Goal: Navigation & Orientation: Find specific page/section

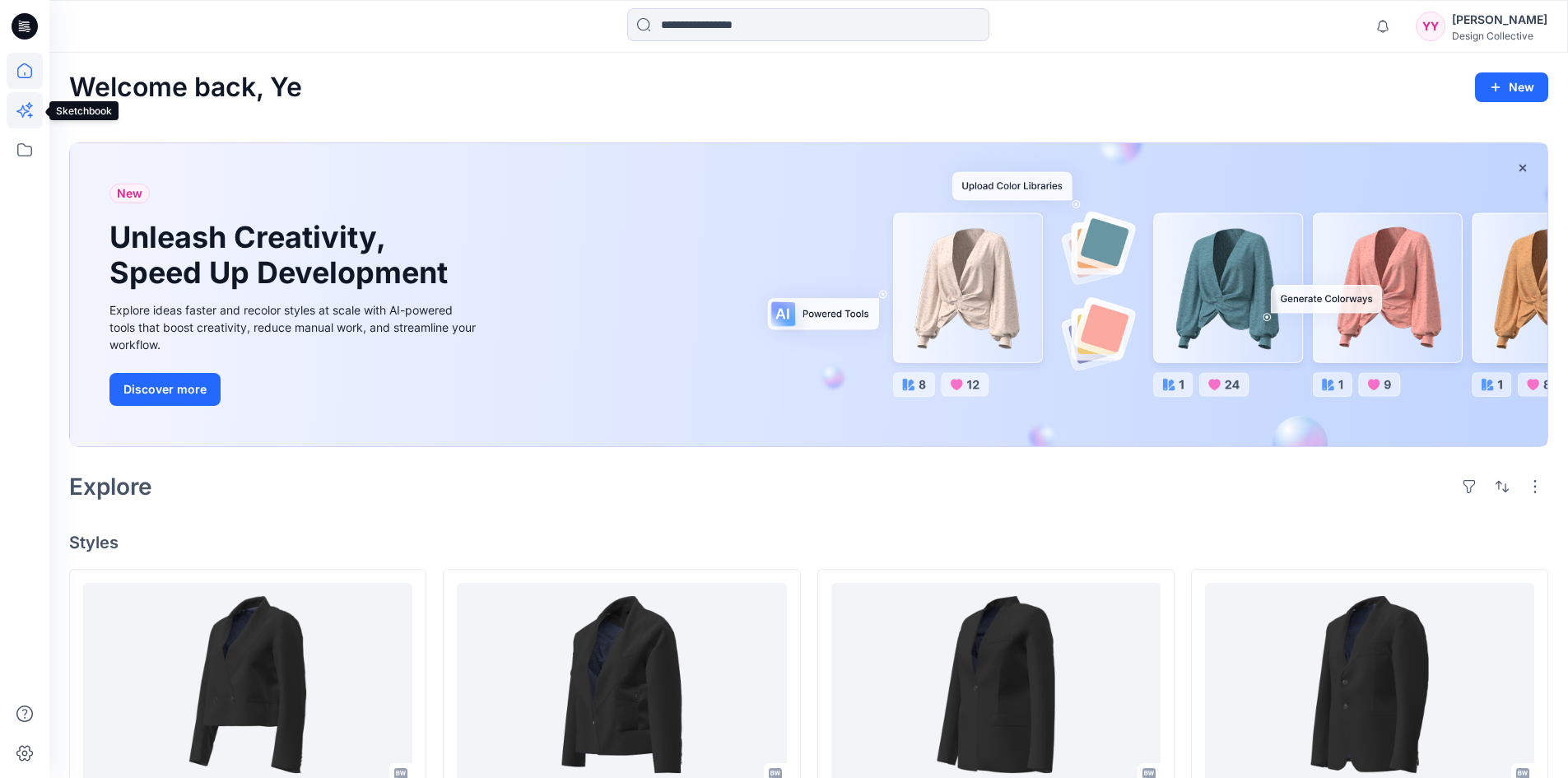
click at [28, 115] on icon at bounding box center [30, 114] width 5 height 5
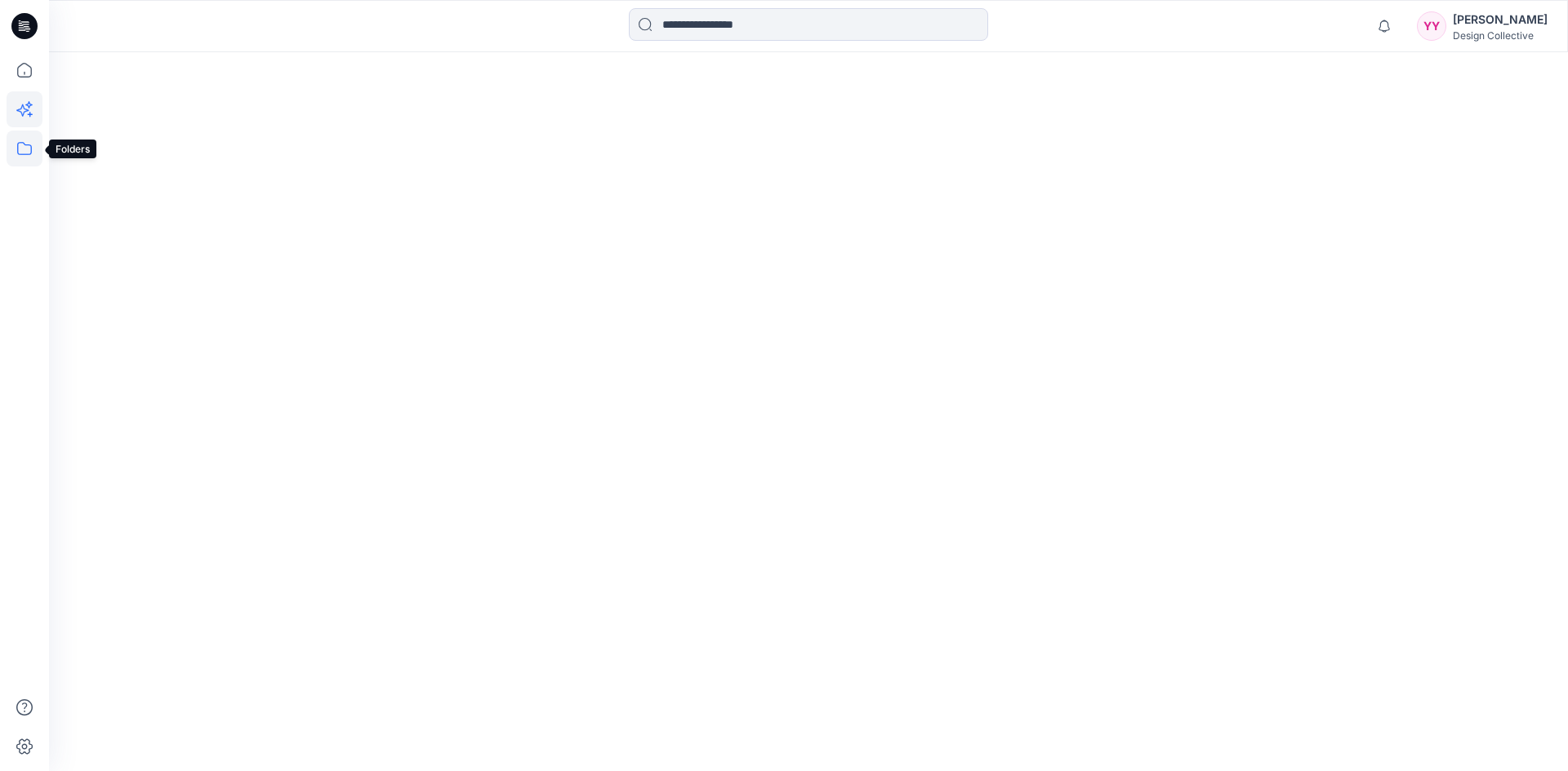
click at [24, 148] on icon at bounding box center [24, 148] width 36 height 36
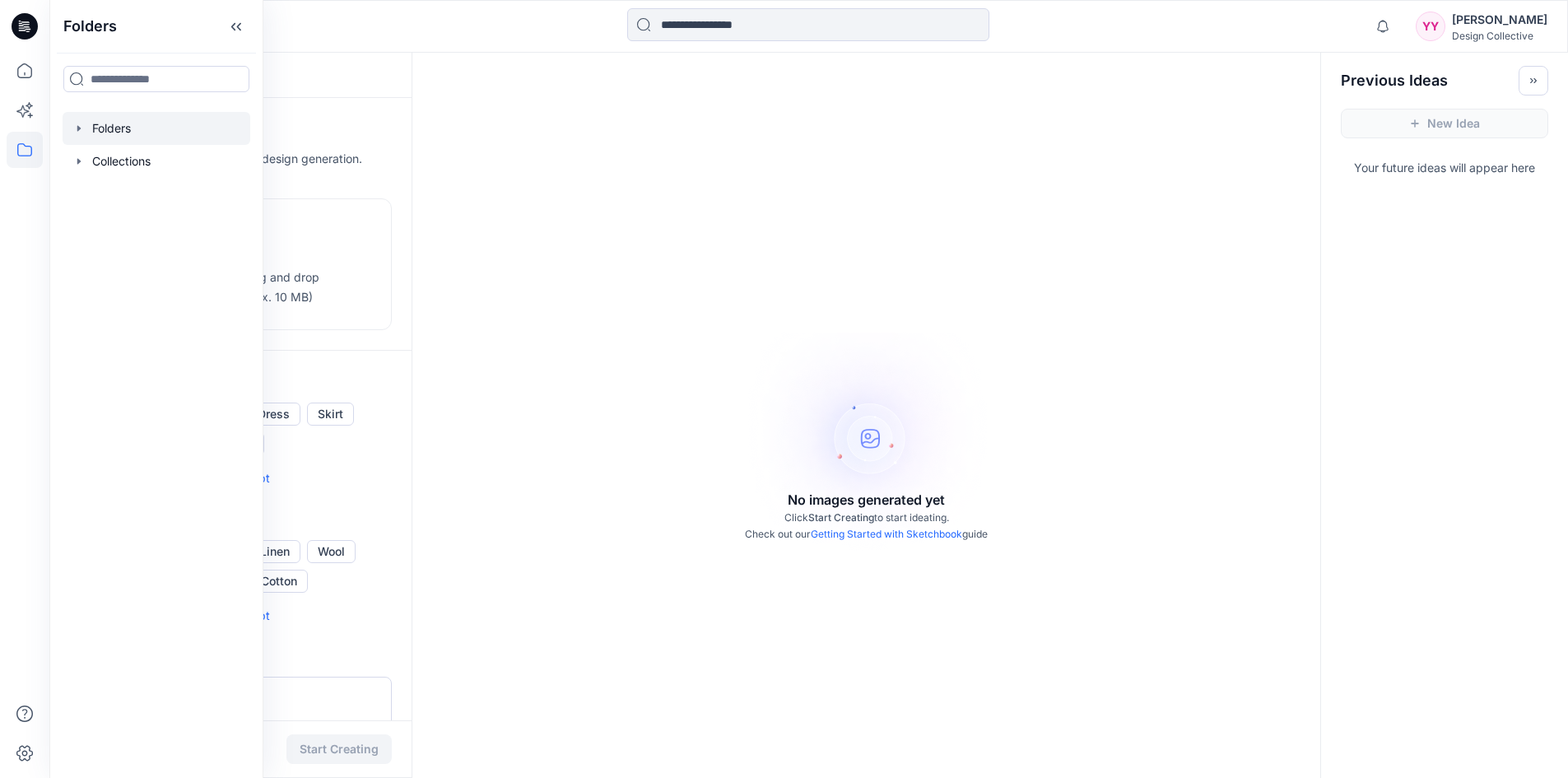
click at [76, 127] on icon "button" at bounding box center [78, 128] width 13 height 13
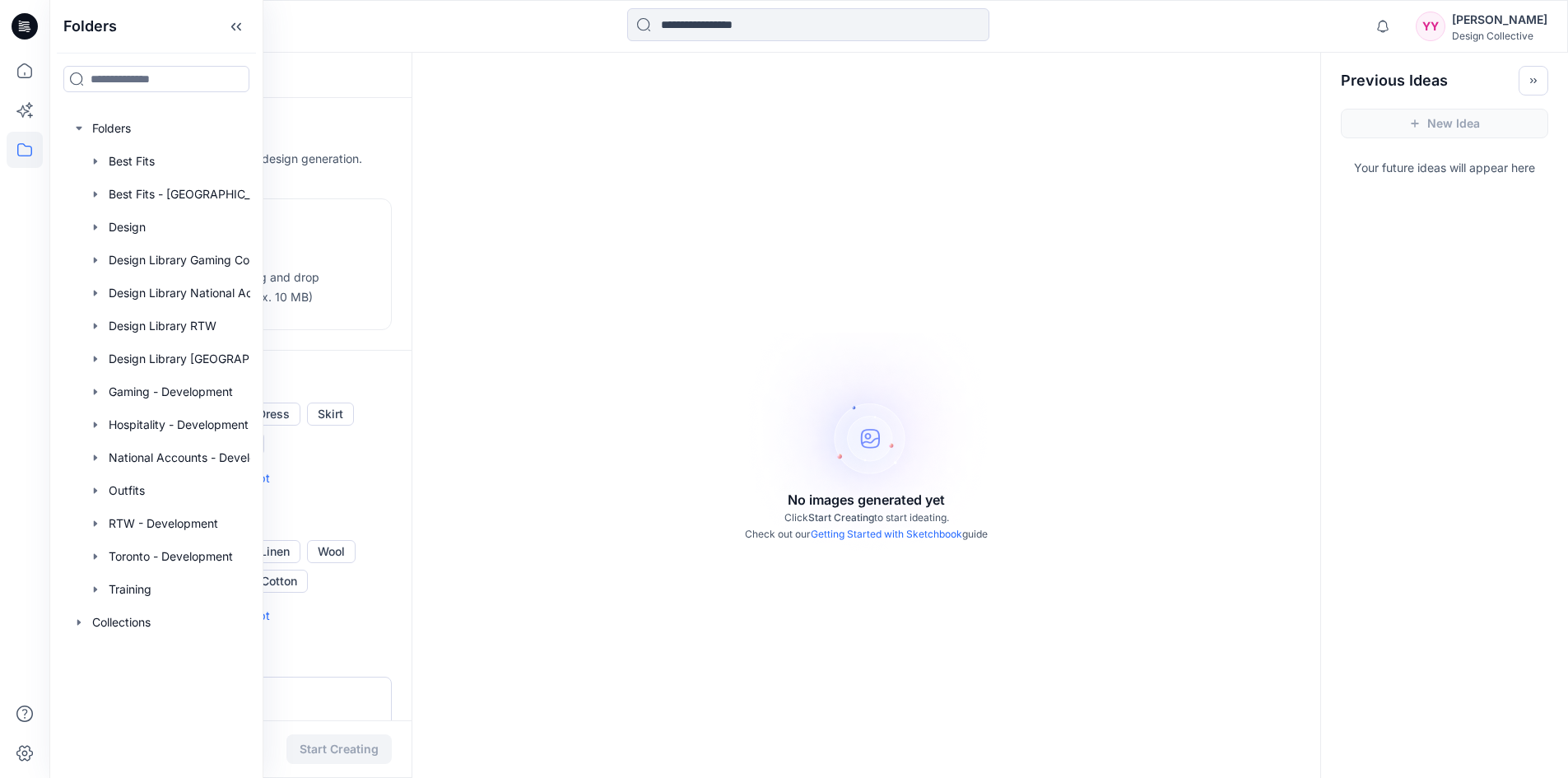
click at [386, 179] on div "Data Protection" at bounding box center [231, 178] width 323 height 20
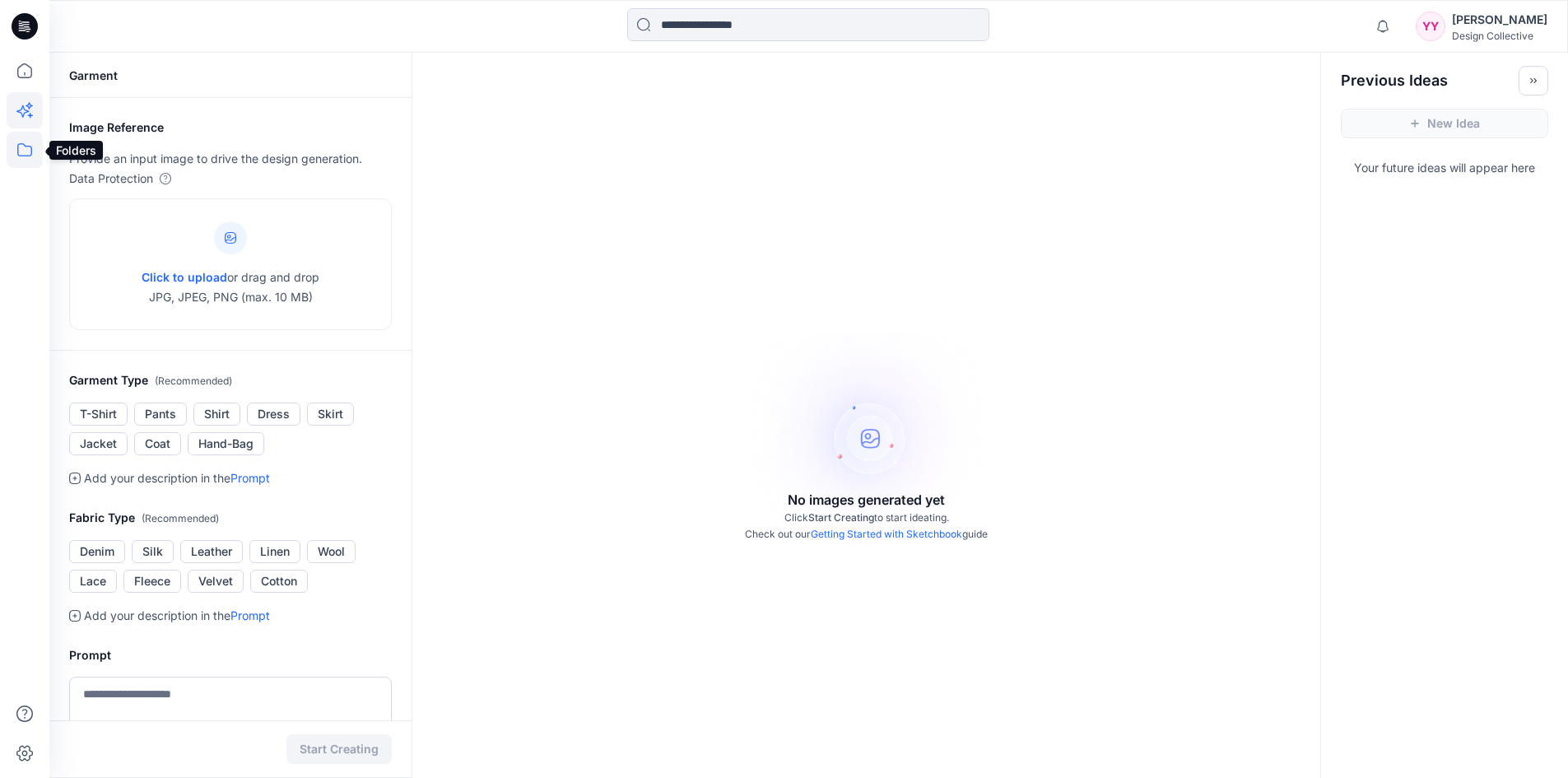
click at [22, 155] on icon at bounding box center [24, 150] width 36 height 36
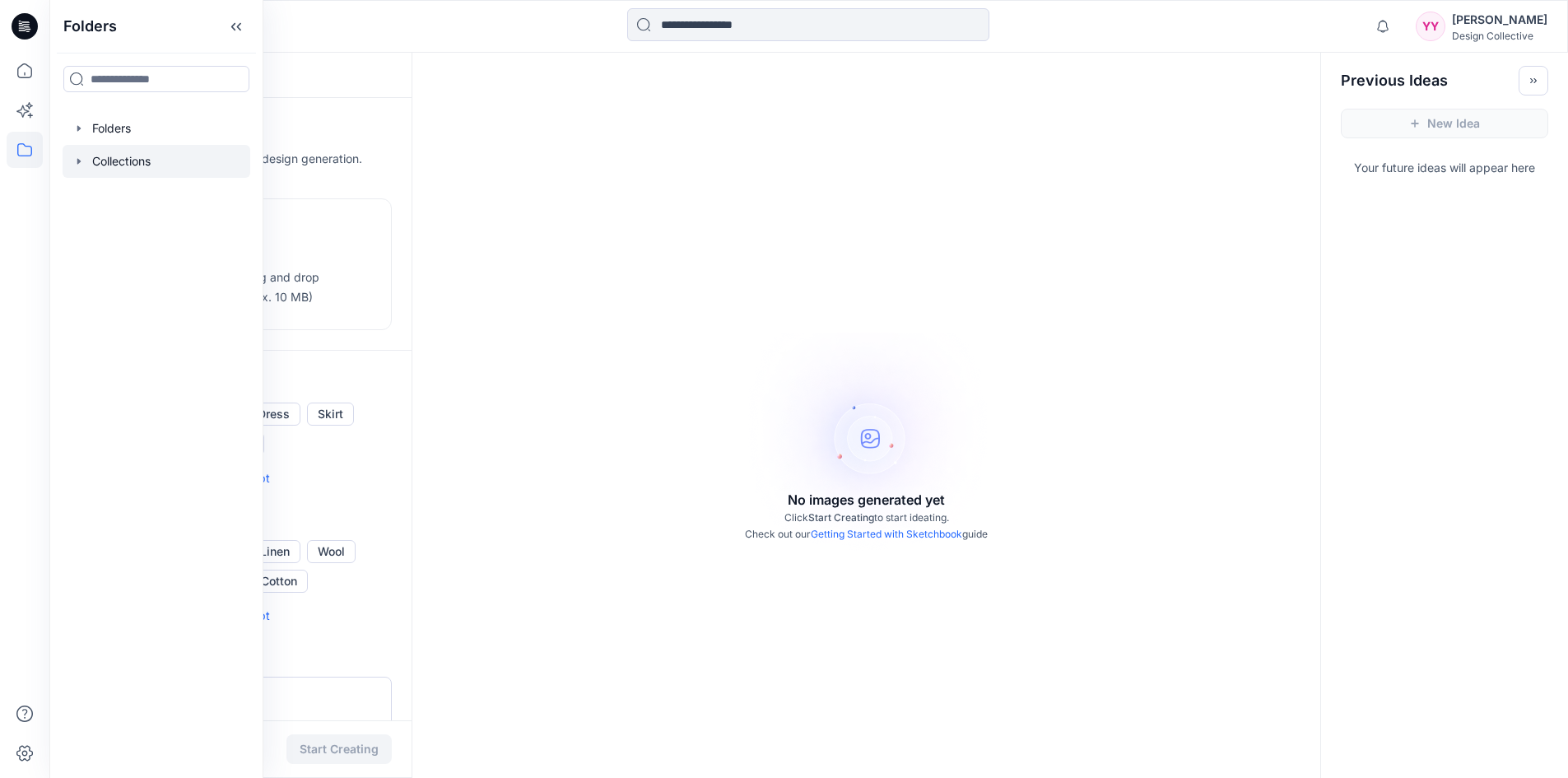
click at [68, 172] on div at bounding box center [157, 161] width 188 height 33
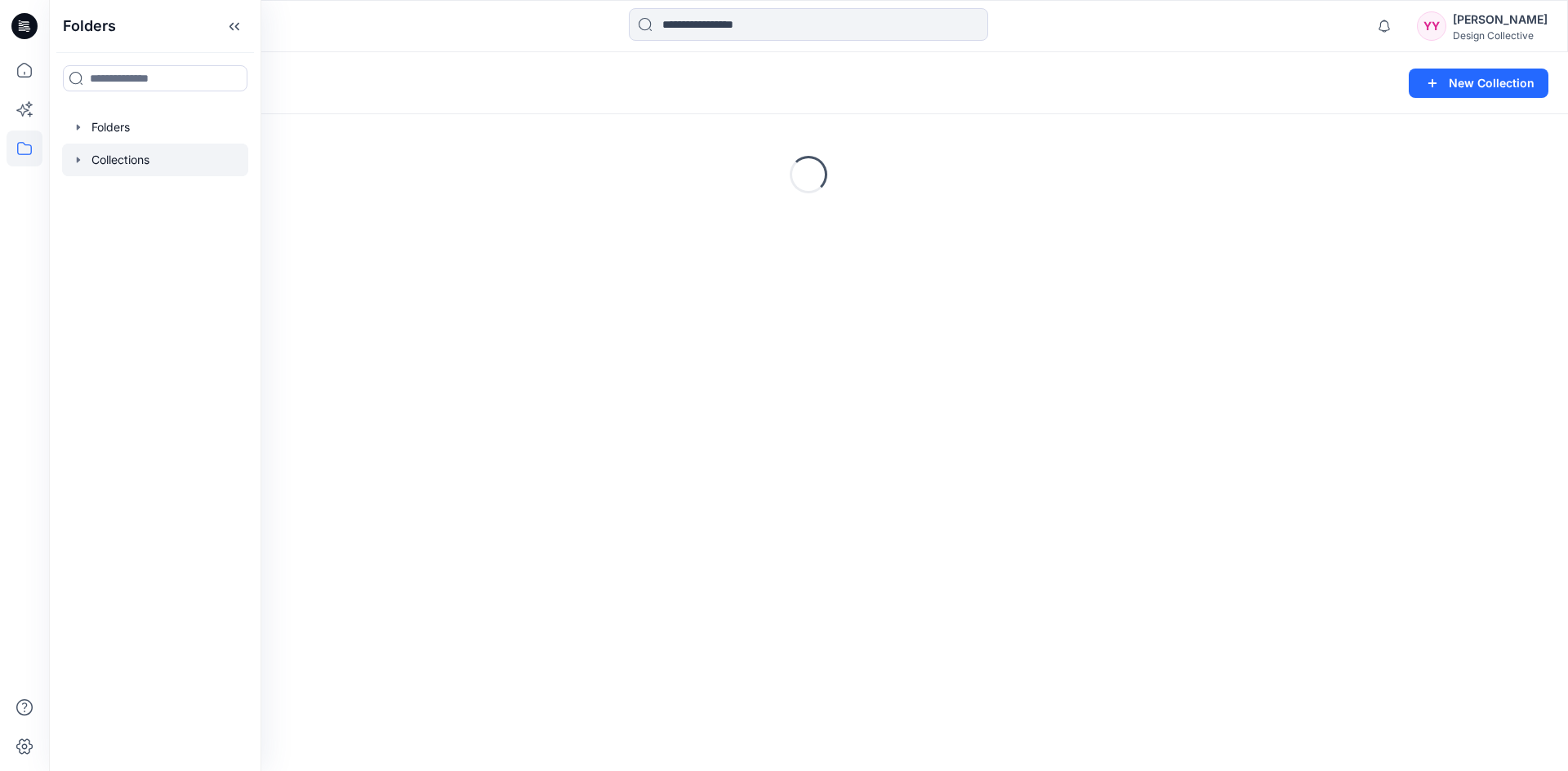
click at [82, 159] on icon "button" at bounding box center [78, 159] width 13 height 13
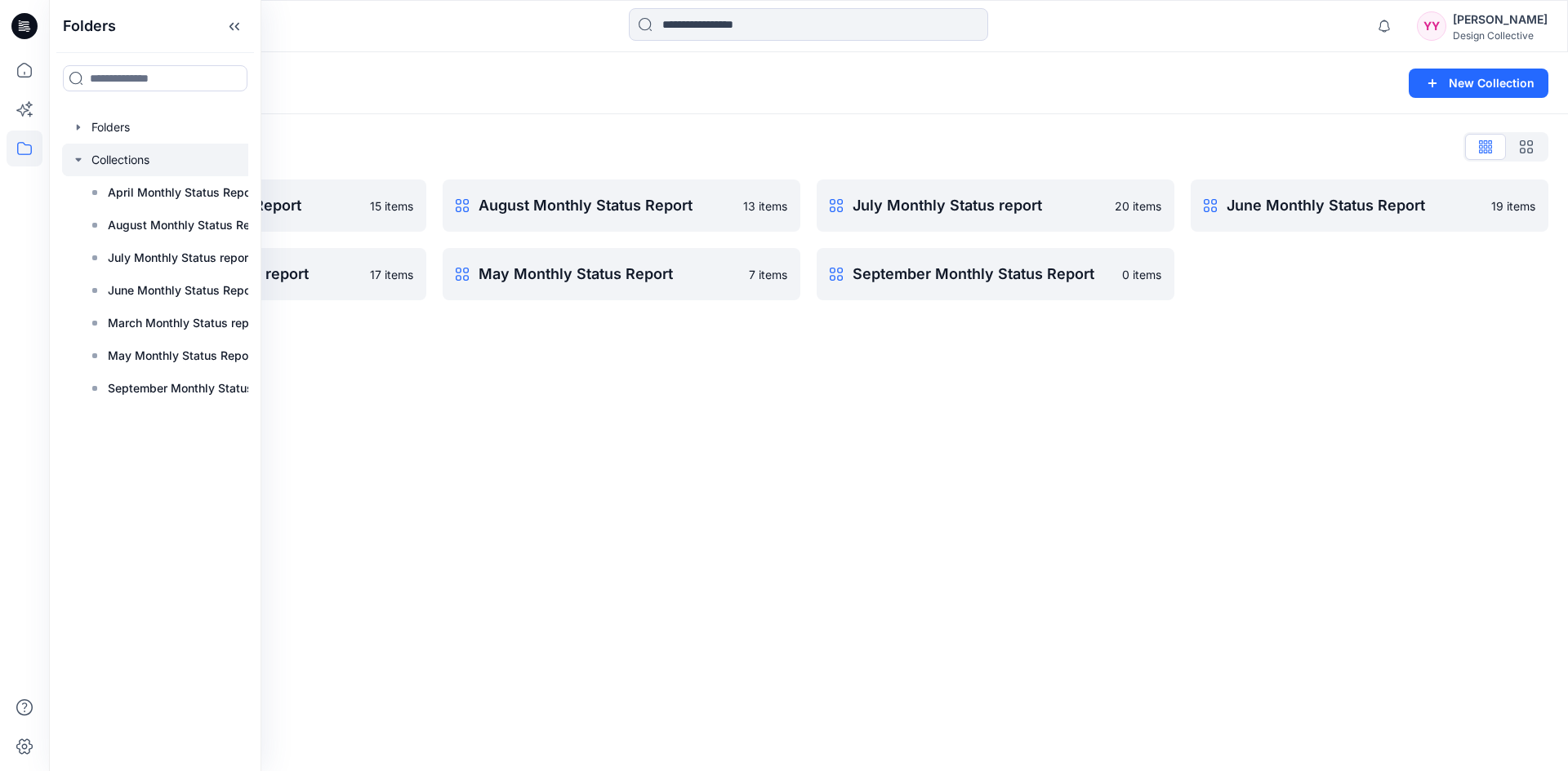
click at [574, 420] on div "Collections New Collection Collections List April Monthly Status Report 15 item…" at bounding box center [807, 411] width 1519 height 719
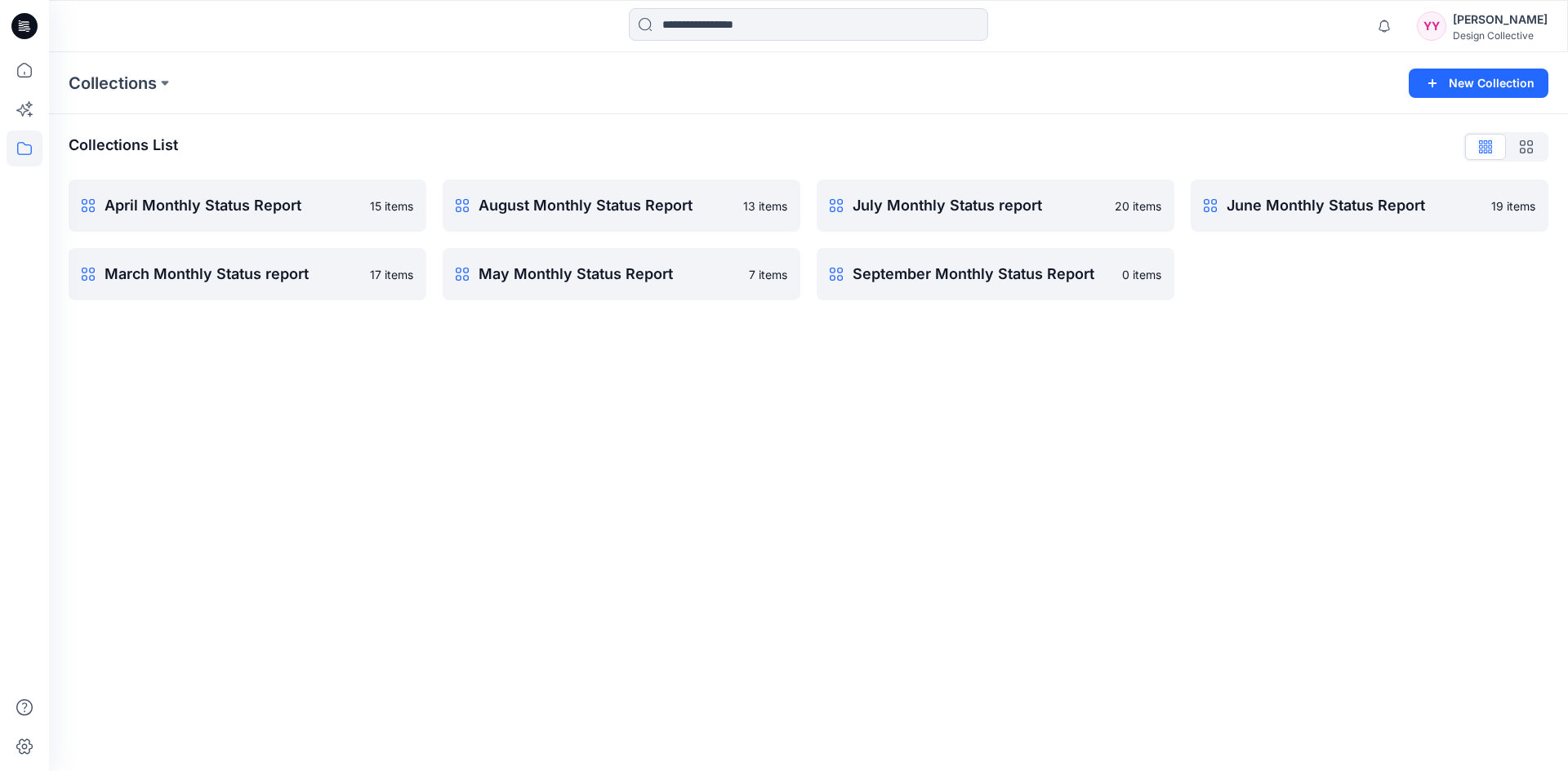
click at [18, 28] on icon at bounding box center [24, 25] width 26 height 26
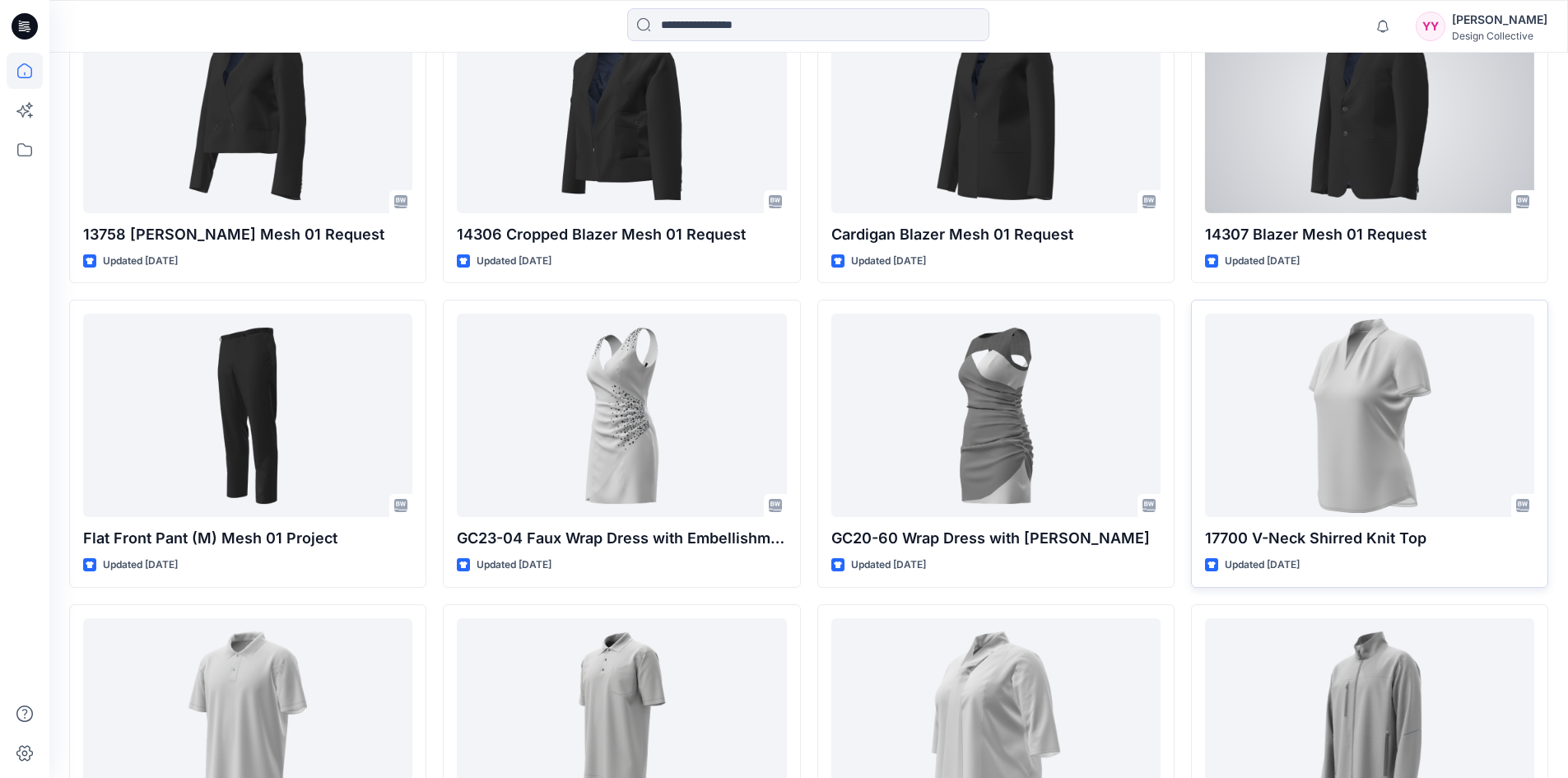
scroll to position [766, 0]
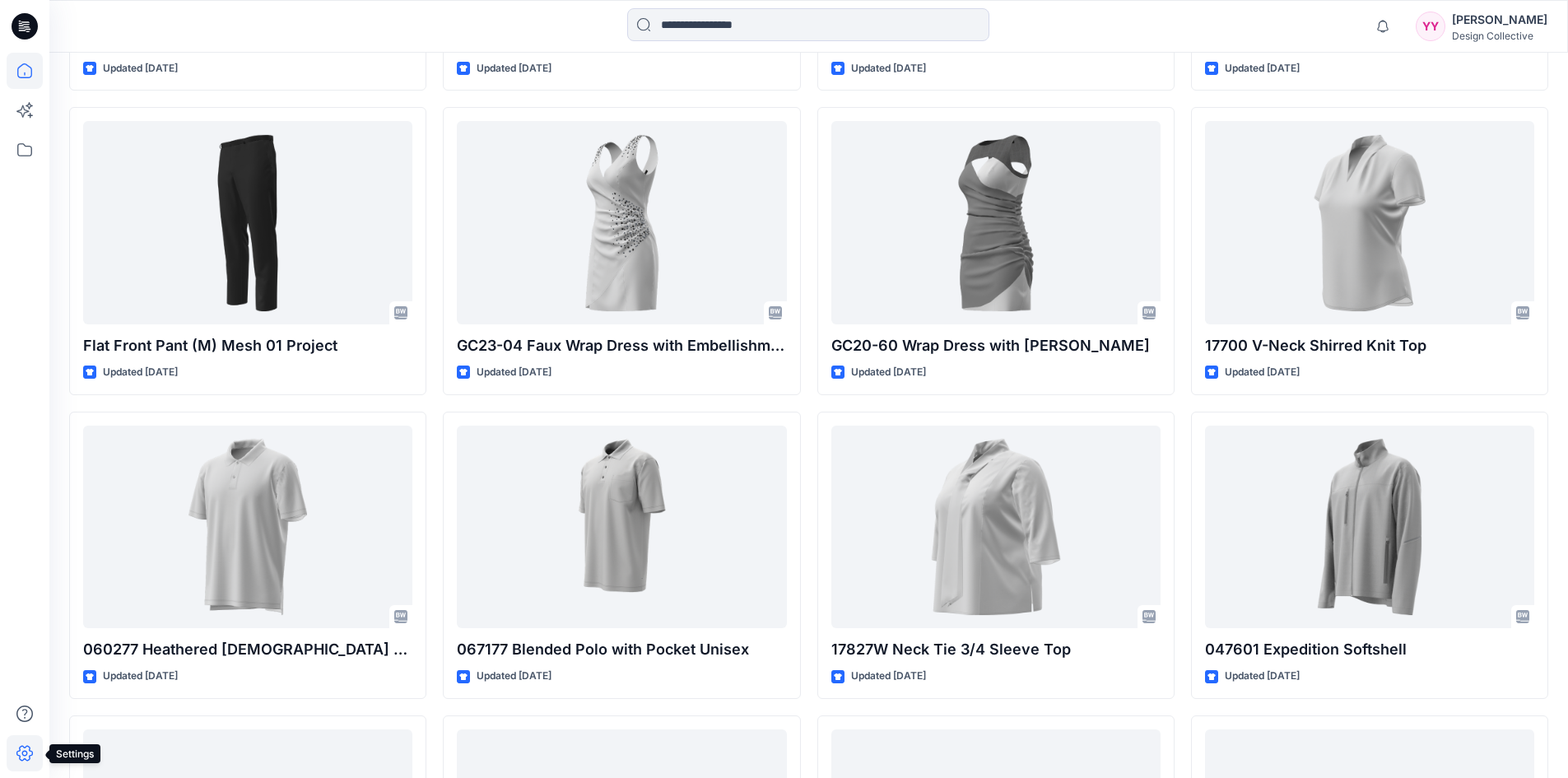
click at [25, 751] on icon at bounding box center [25, 754] width 6 height 6
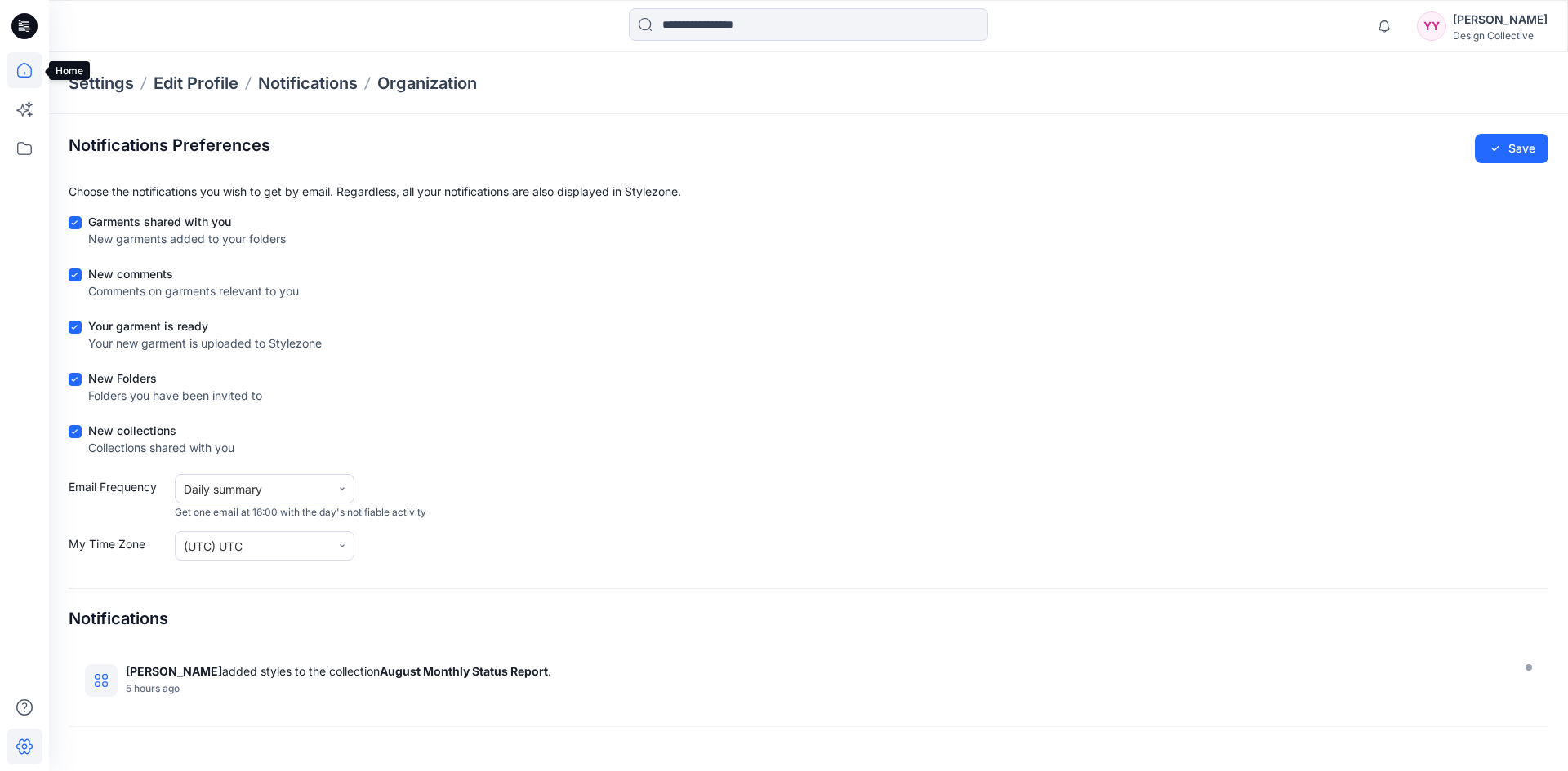
click at [23, 70] on icon at bounding box center [24, 70] width 36 height 36
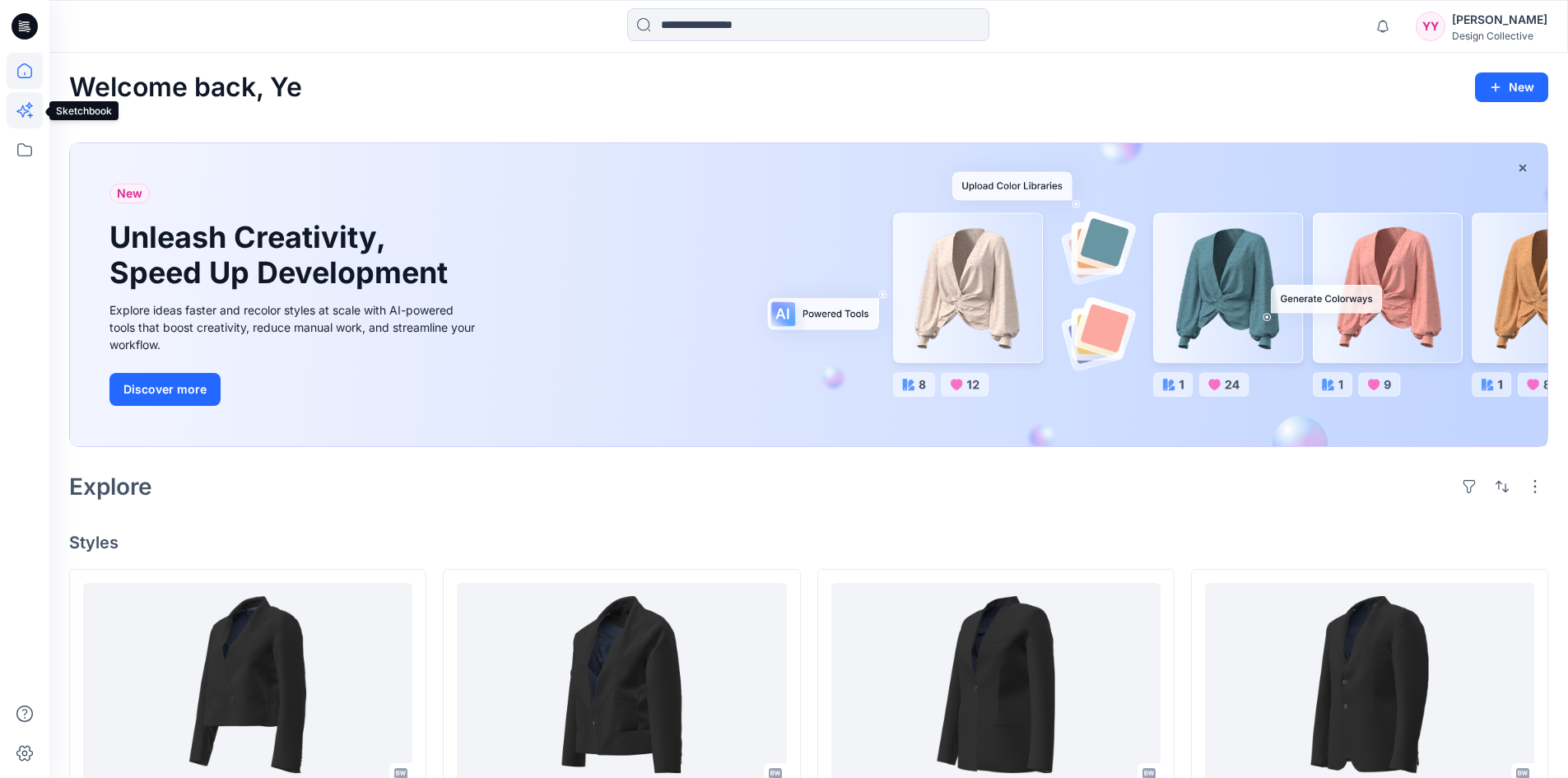
click at [27, 112] on icon at bounding box center [22, 112] width 13 height 13
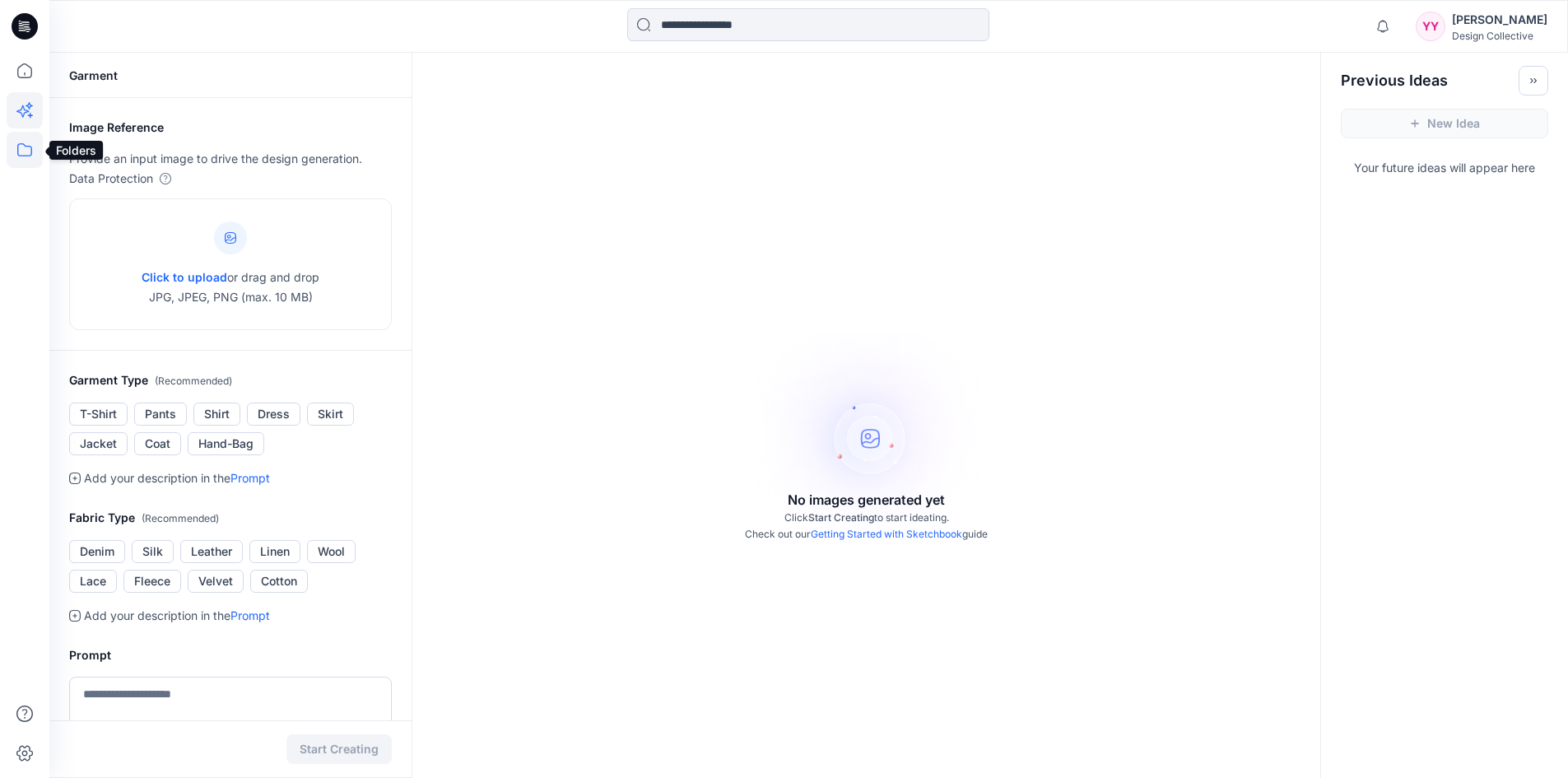
click at [19, 160] on icon at bounding box center [24, 150] width 36 height 36
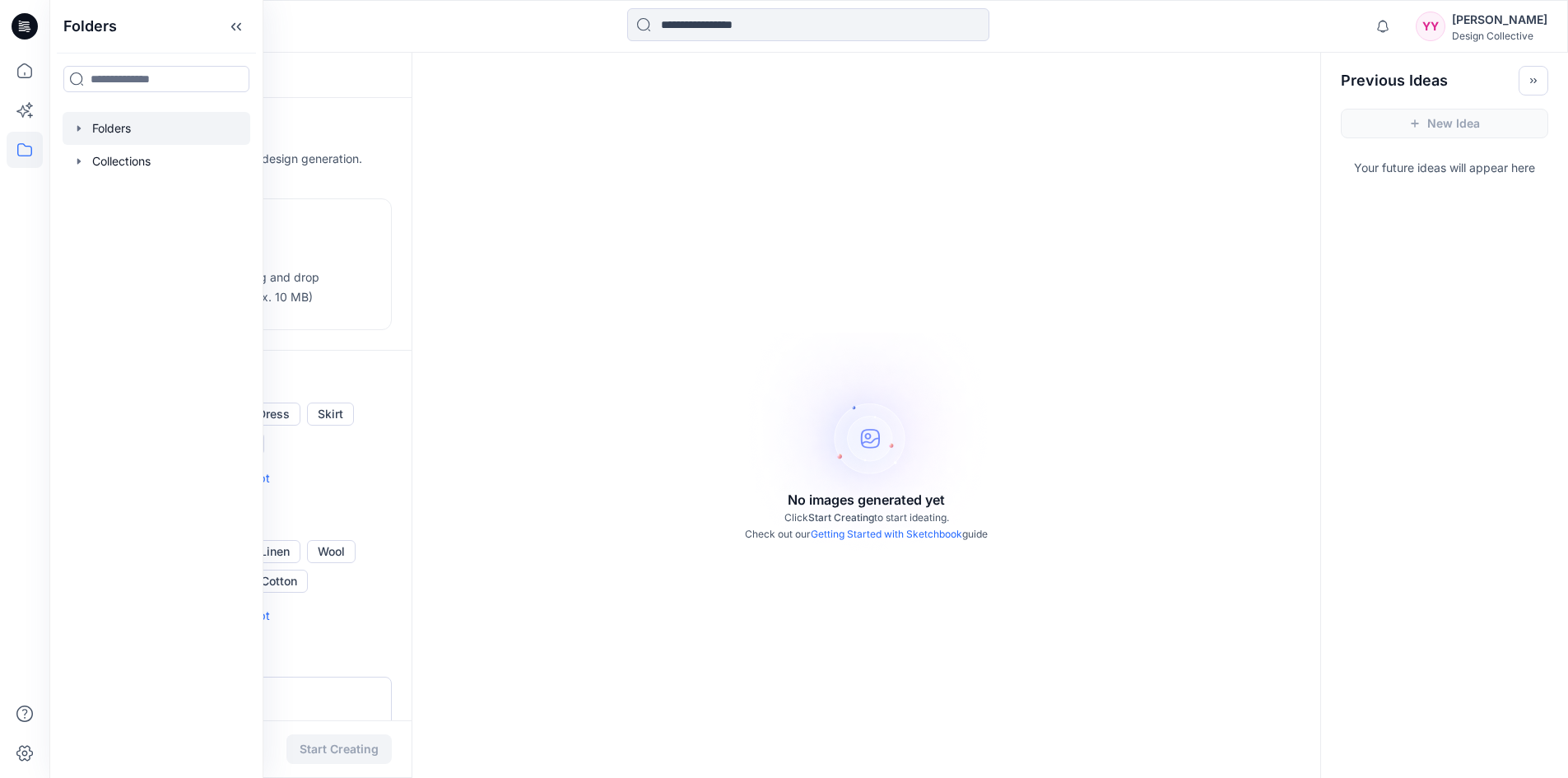
click at [80, 131] on icon "button" at bounding box center [78, 128] width 13 height 13
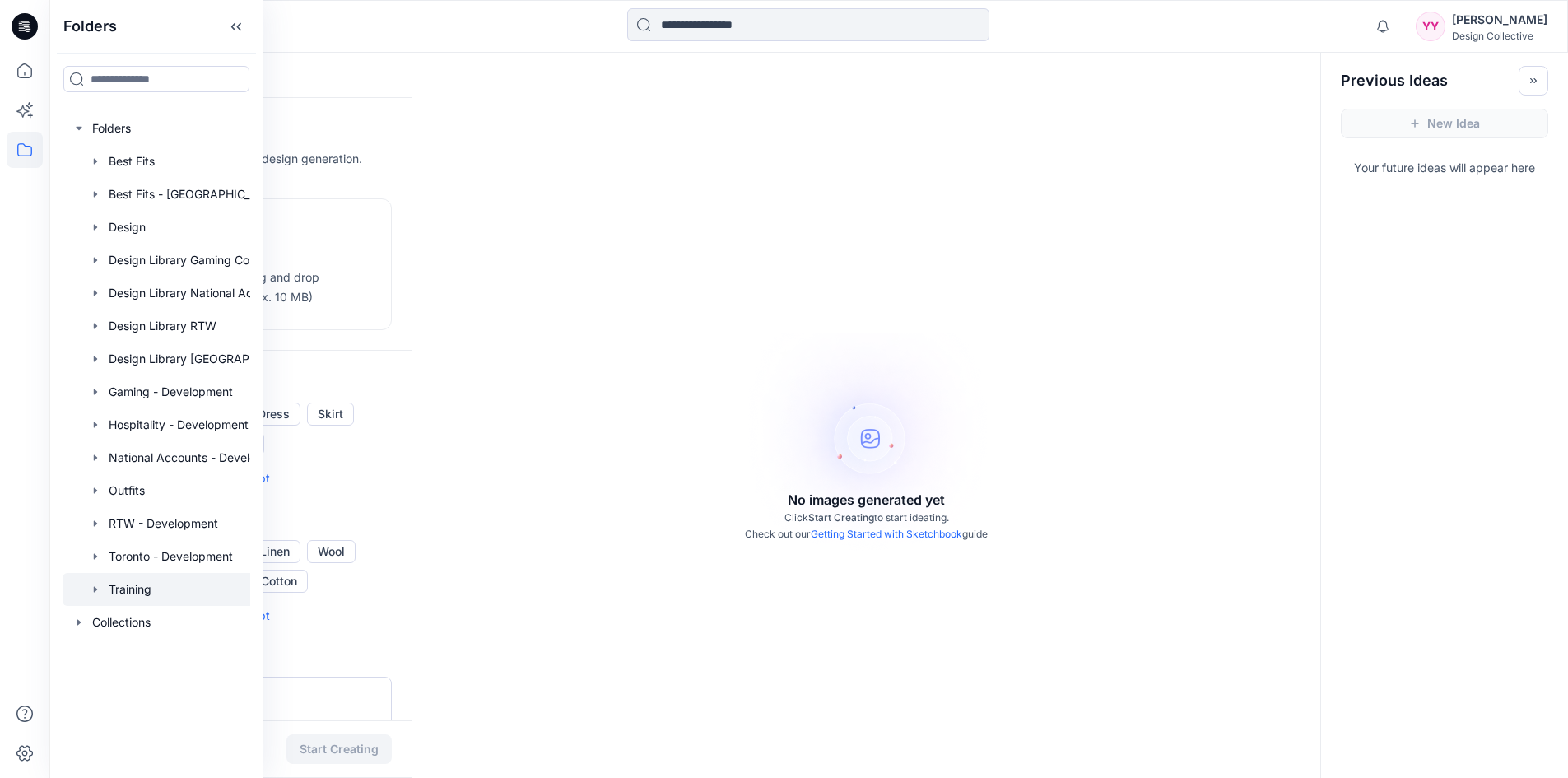
click at [122, 584] on div at bounding box center [178, 590] width 231 height 33
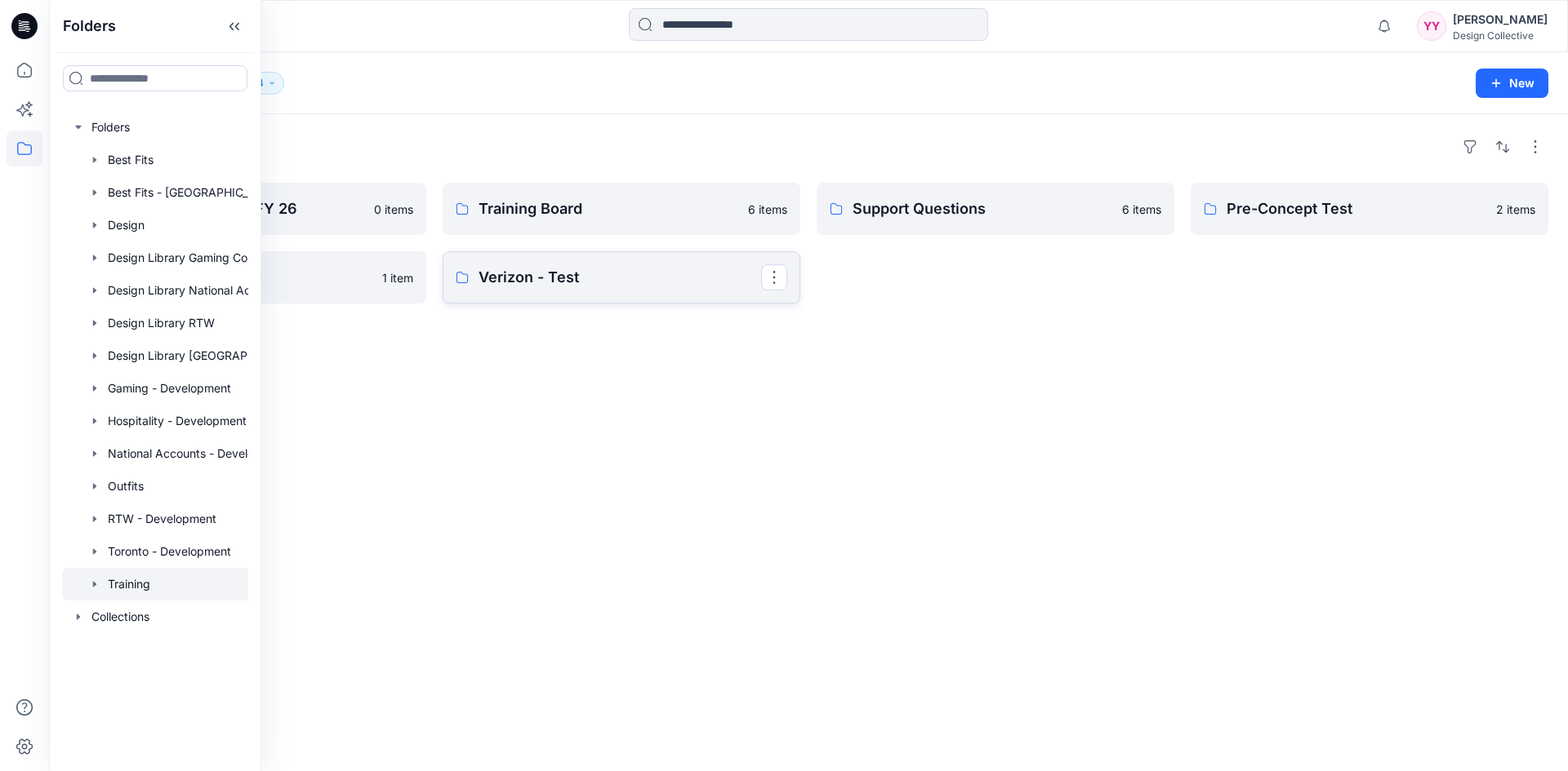
click at [610, 282] on p "Verizon - Test" at bounding box center [619, 277] width 282 height 23
